Goal: Communication & Community: Answer question/provide support

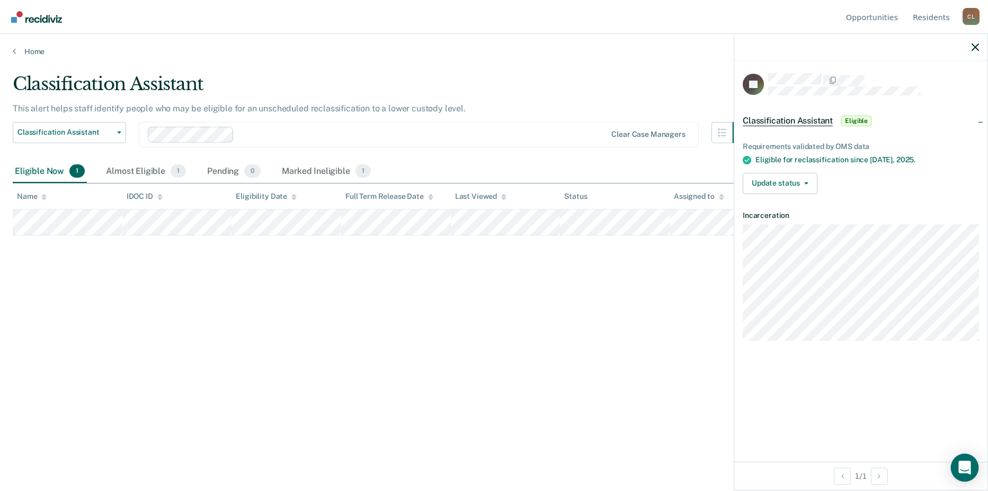
click at [965, 467] on icon "Open Intercom Messenger" at bounding box center [964, 467] width 12 height 14
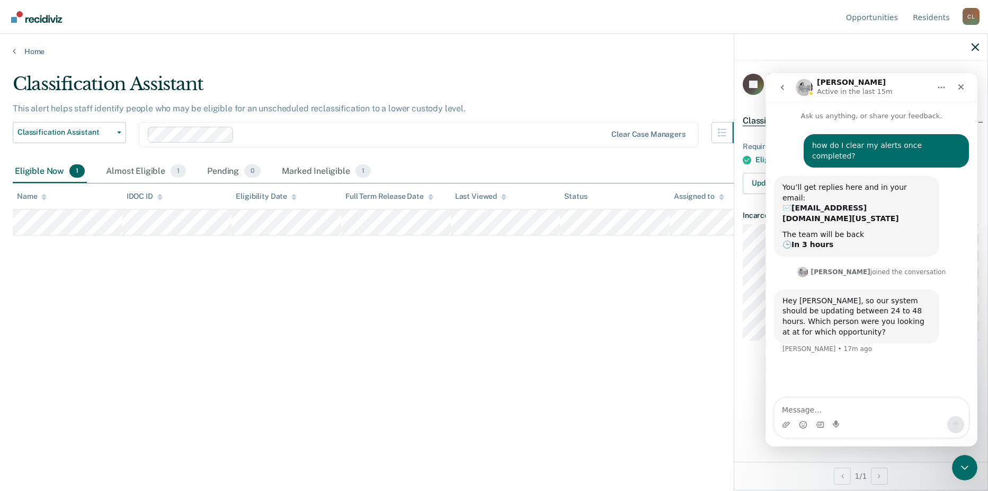
click at [849, 408] on textarea "Message…" at bounding box center [872, 407] width 194 height 18
type textarea "Good Morning [PERSON_NAME], it is for [PERSON_NAME] # 117611"
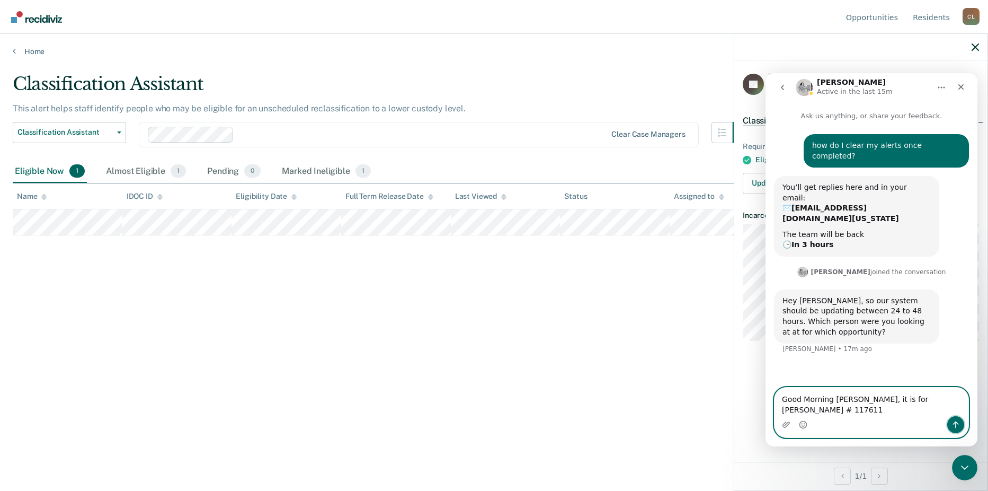
click at [953, 423] on icon "Send a message…" at bounding box center [956, 424] width 8 height 8
